Goal: Task Accomplishment & Management: Manage account settings

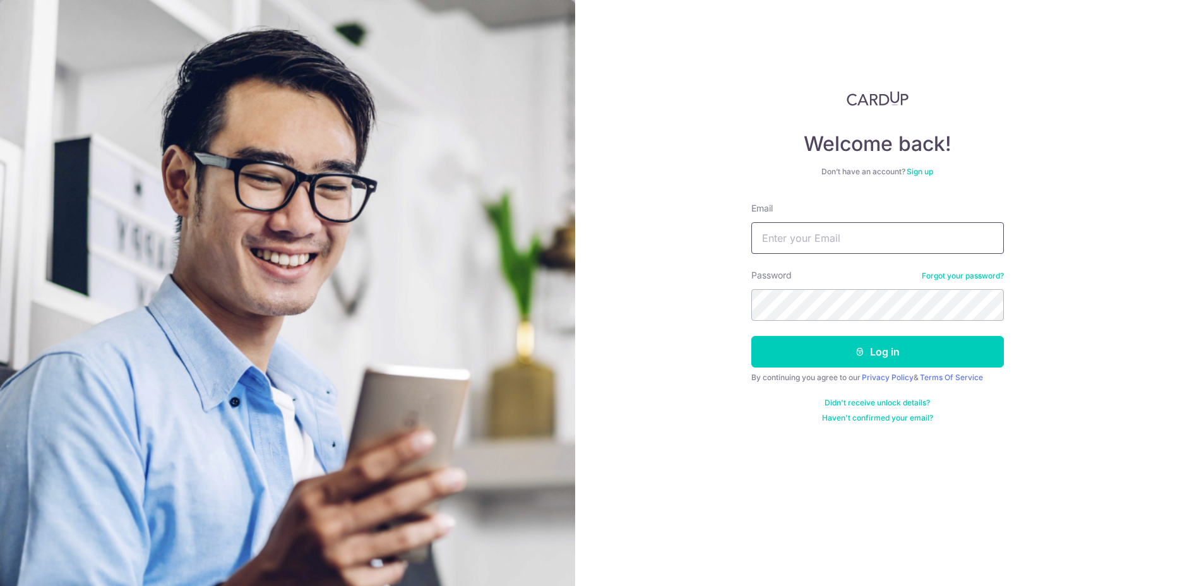
type input "[EMAIL_ADDRESS][DOMAIN_NAME]"
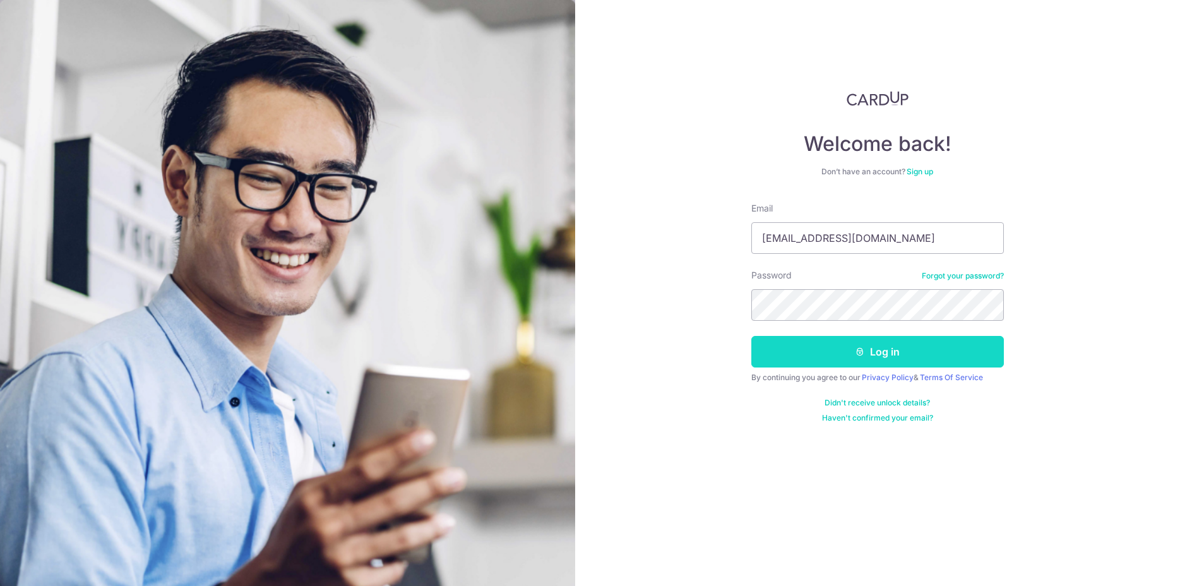
click at [857, 347] on button "Log in" at bounding box center [877, 352] width 252 height 32
